Goal: Task Accomplishment & Management: Understand process/instructions

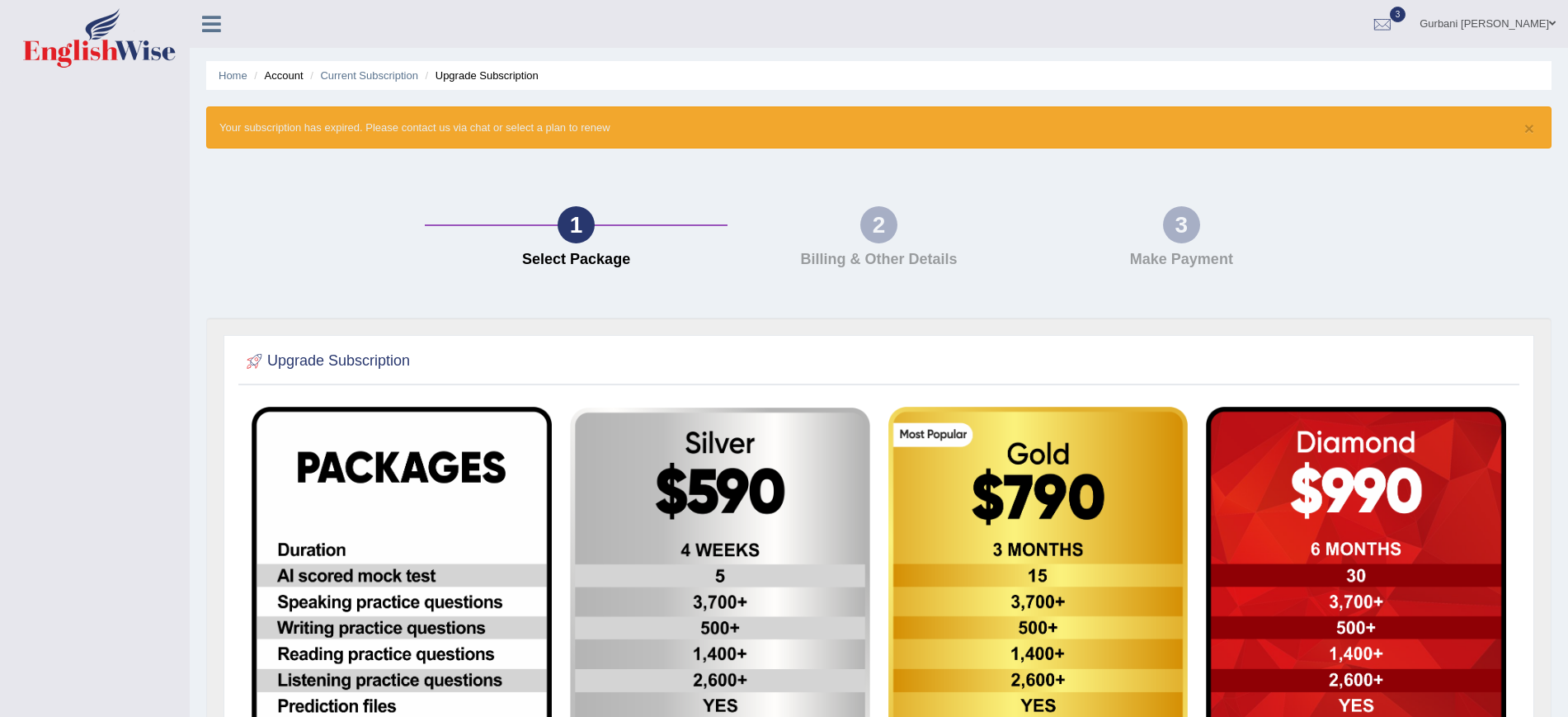
click at [909, 257] on h4 "Billing & Other Details" at bounding box center [878, 260] width 286 height 17
drag, startPoint x: 909, startPoint y: 257, endPoint x: 955, endPoint y: 257, distance: 46.0
click at [955, 257] on h4 "Billing & Other Details" at bounding box center [878, 260] width 286 height 17
drag, startPoint x: 956, startPoint y: 263, endPoint x: 687, endPoint y: 262, distance: 269.0
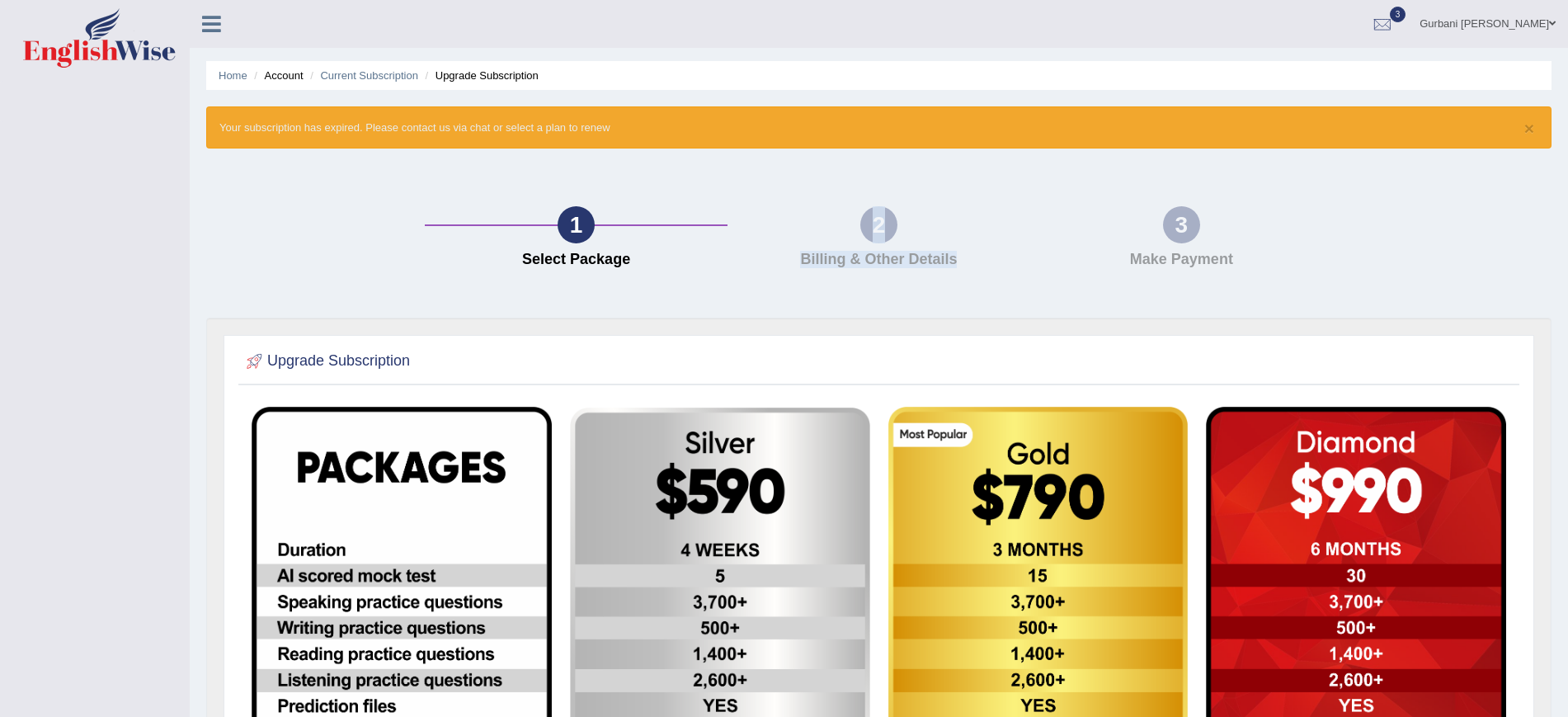
click at [687, 262] on div "1 Select Package 2 Billing & Other Details 3 Make Payment" at bounding box center [878, 242] width 909 height 70
click at [687, 262] on h4 "Select Package" at bounding box center [576, 260] width 286 height 17
drag, startPoint x: 963, startPoint y: 257, endPoint x: 802, endPoint y: 197, distance: 171.8
click at [802, 197] on div "1 Select Package 2 Billing & Other Details 3 Make Payment" at bounding box center [878, 241] width 1362 height 153
click at [848, 249] on div "2 Billing & Other Details" at bounding box center [878, 242] width 303 height 70
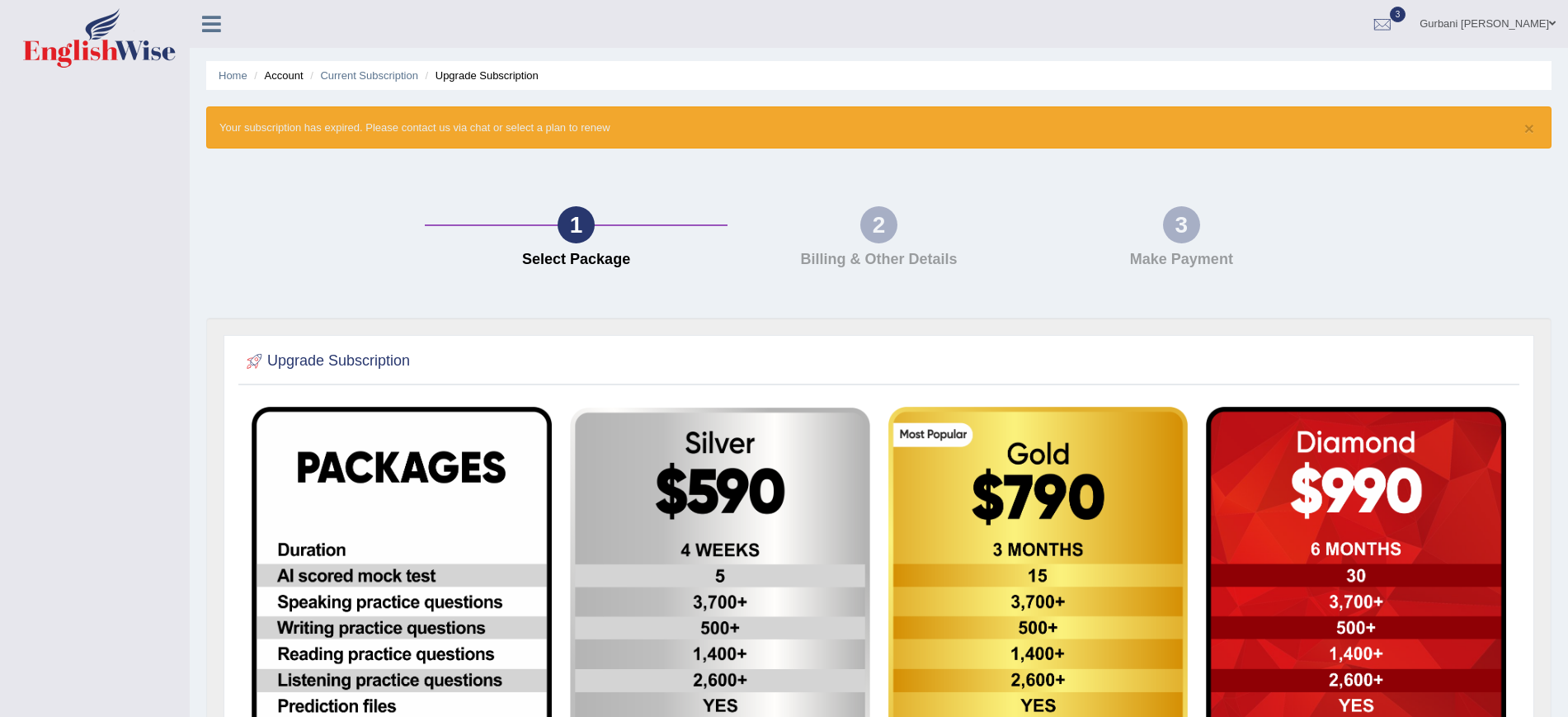
click at [958, 268] on div "2 Billing & Other Details" at bounding box center [878, 242] width 303 height 70
click at [954, 265] on div "2 Billing & Other Details" at bounding box center [878, 242] width 303 height 70
drag, startPoint x: 804, startPoint y: 253, endPoint x: 944, endPoint y: 181, distance: 157.4
click at [944, 181] on div "1 Select Package 2 Billing & Other Details 3 Make Payment" at bounding box center [878, 241] width 1362 height 153
click at [949, 248] on div "2 Billing & Other Details" at bounding box center [878, 242] width 303 height 70
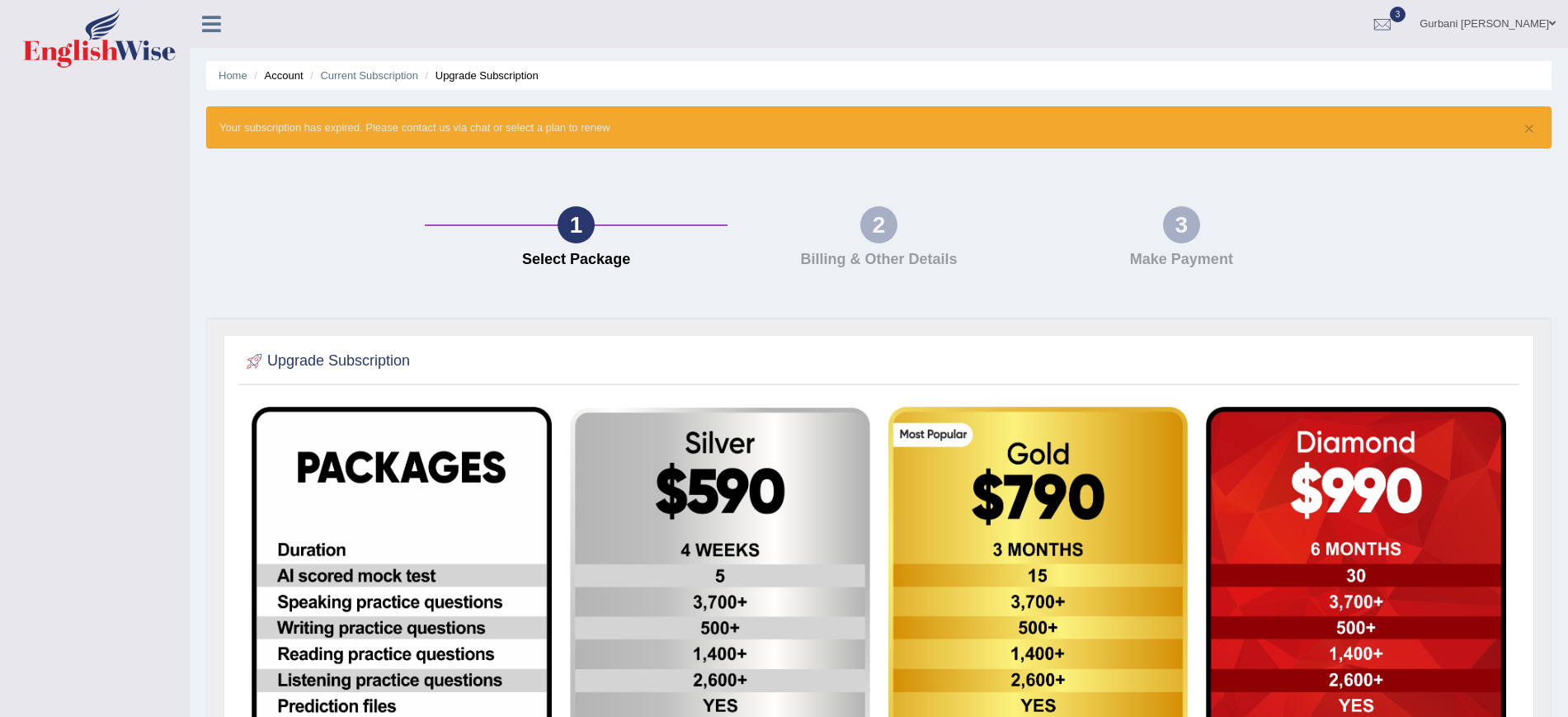
click at [959, 252] on h4 "Billing & Other Details" at bounding box center [878, 260] width 286 height 17
drag, startPoint x: 955, startPoint y: 259, endPoint x: 868, endPoint y: 220, distance: 95.3
click at [868, 220] on div "2 Billing & Other Details" at bounding box center [878, 242] width 303 height 70
click at [873, 222] on div "2" at bounding box center [878, 225] width 37 height 37
